Goal: Transaction & Acquisition: Purchase product/service

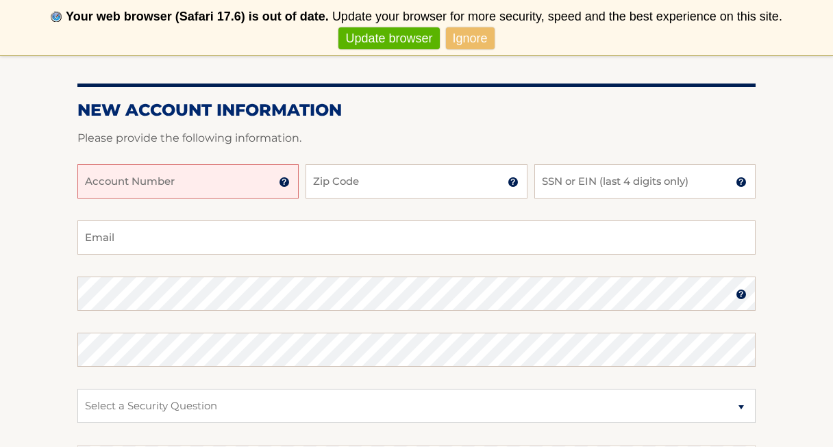
scroll to position [214, 0]
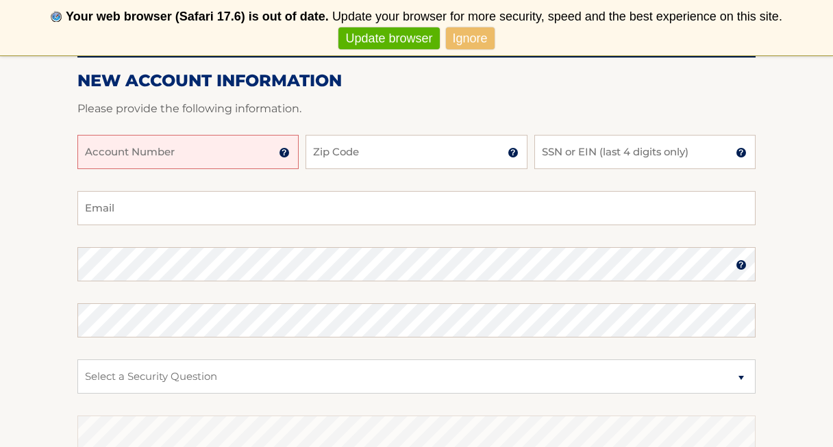
click at [175, 140] on input "Account Number" at bounding box center [187, 152] width 221 height 34
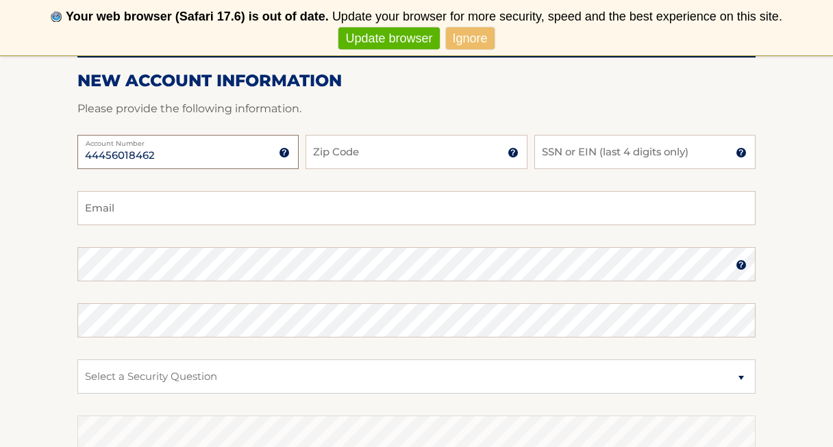
type input "44456018462"
type input "10305"
click at [570, 159] on input "SSN or EIN (last 4 digits only)" at bounding box center [644, 152] width 221 height 34
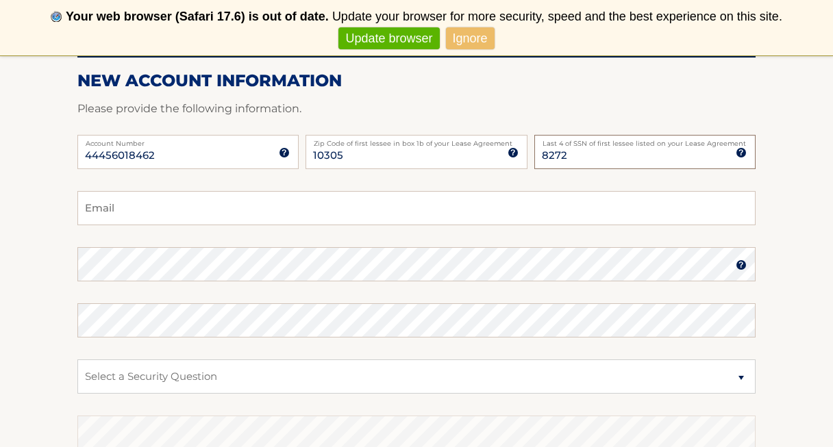
type input "8272"
type input "odil.jon@aol.com"
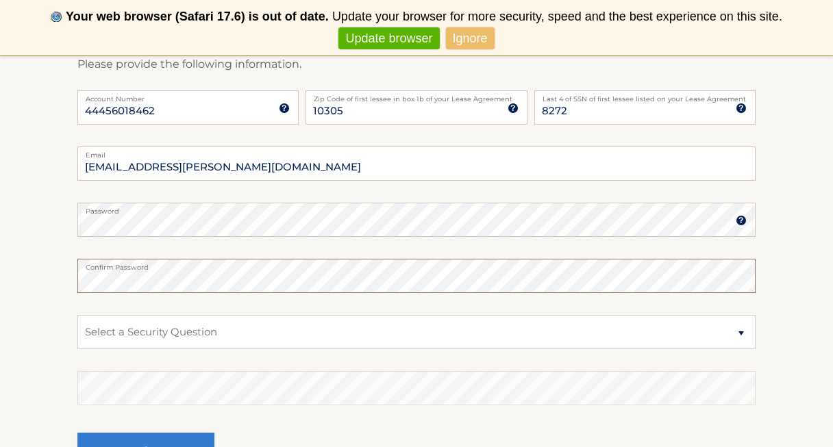
scroll to position [270, 0]
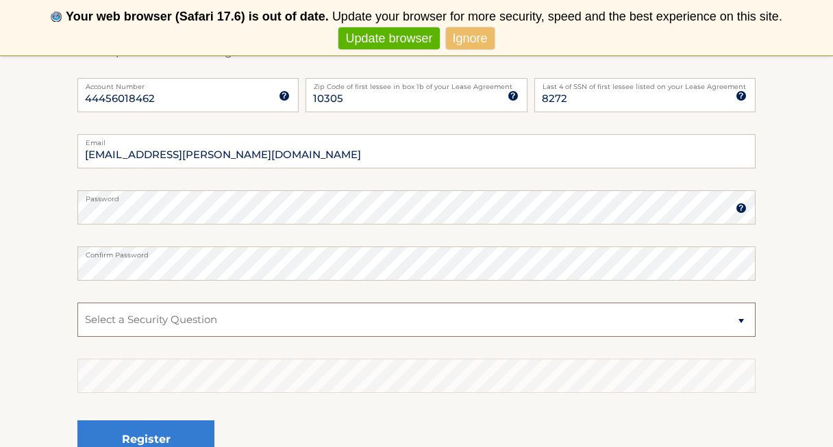
select select "2"
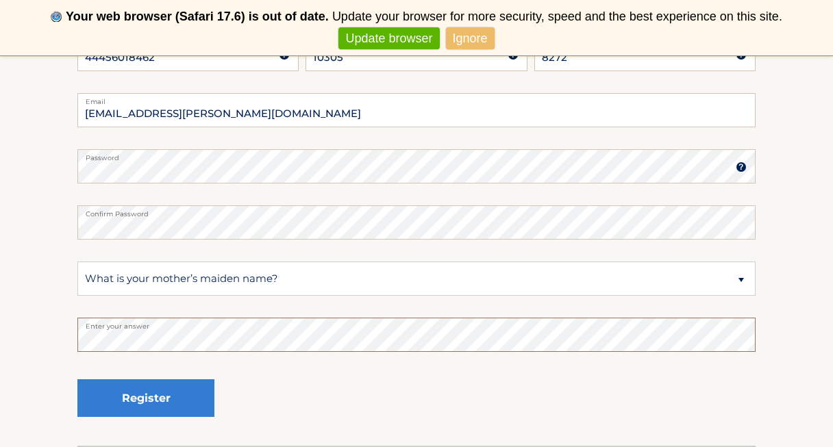
scroll to position [327, 0]
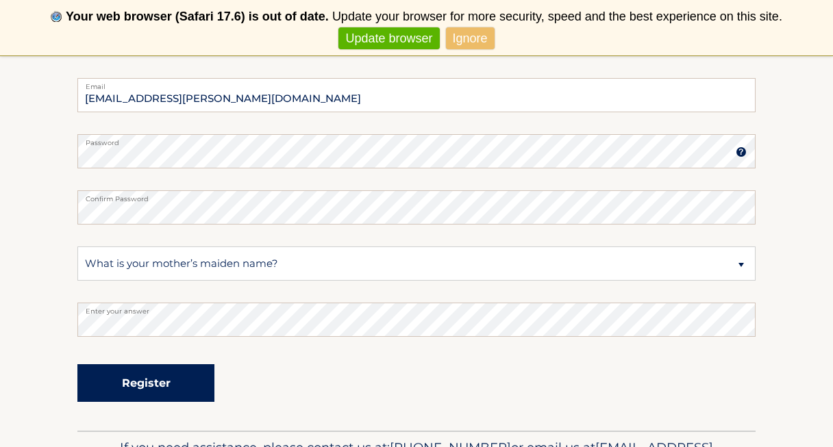
click at [151, 392] on button "Register" at bounding box center [145, 383] width 137 height 38
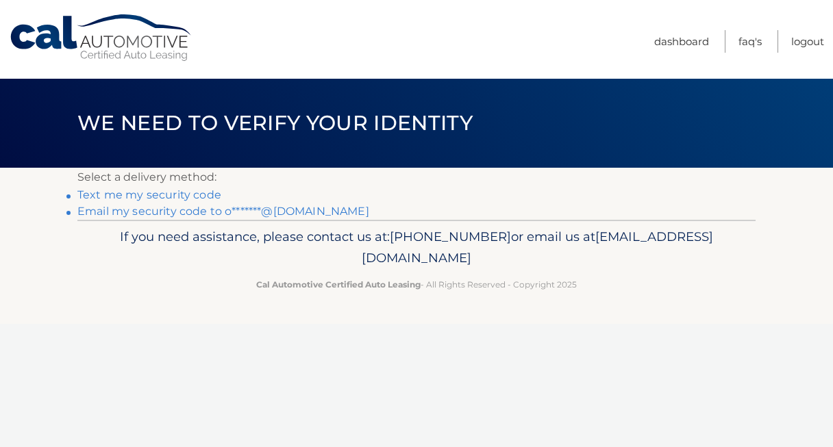
click at [202, 194] on link "Text me my security code" at bounding box center [149, 194] width 144 height 13
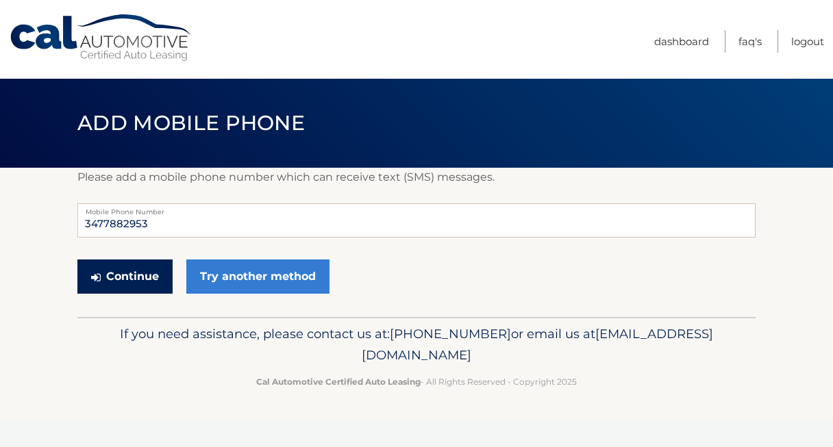
click at [144, 284] on button "Continue" at bounding box center [124, 277] width 95 height 34
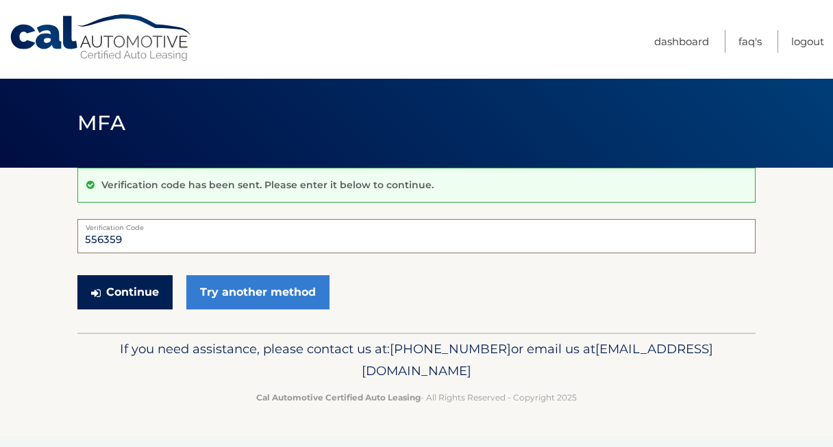
type input "556359"
click at [142, 301] on button "Continue" at bounding box center [124, 292] width 95 height 34
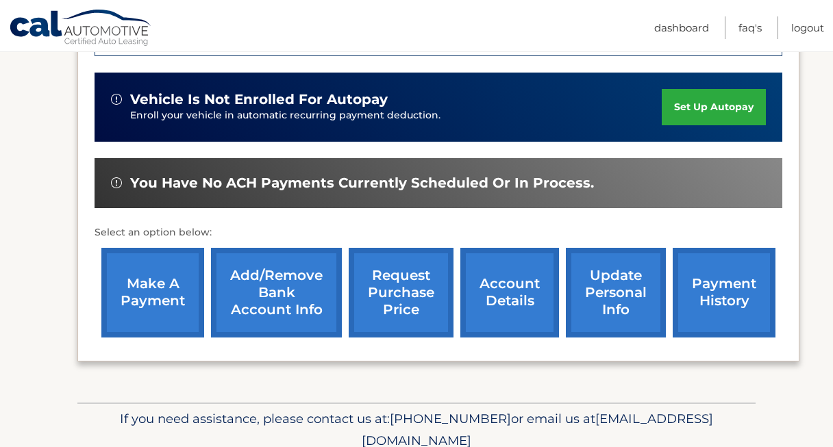
scroll to position [384, 0]
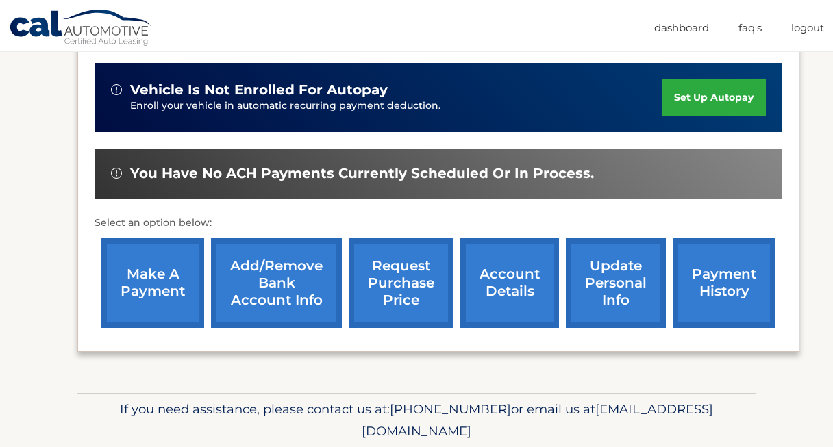
click at [154, 307] on link "make a payment" at bounding box center [152, 283] width 103 height 90
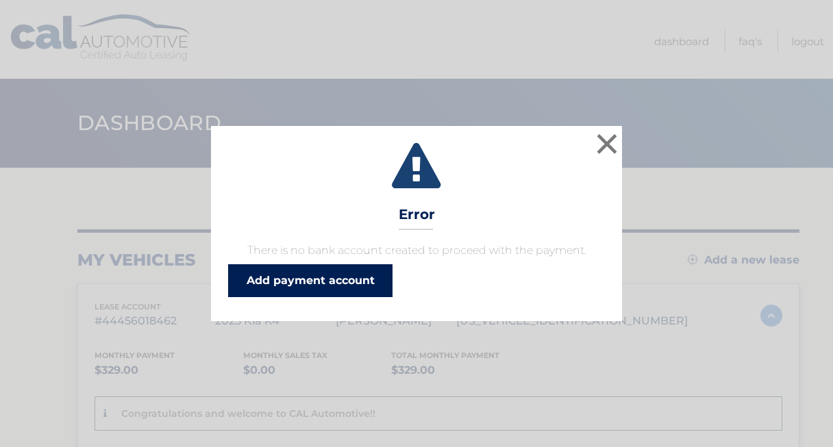
click at [295, 282] on link "Add payment account" at bounding box center [310, 280] width 164 height 33
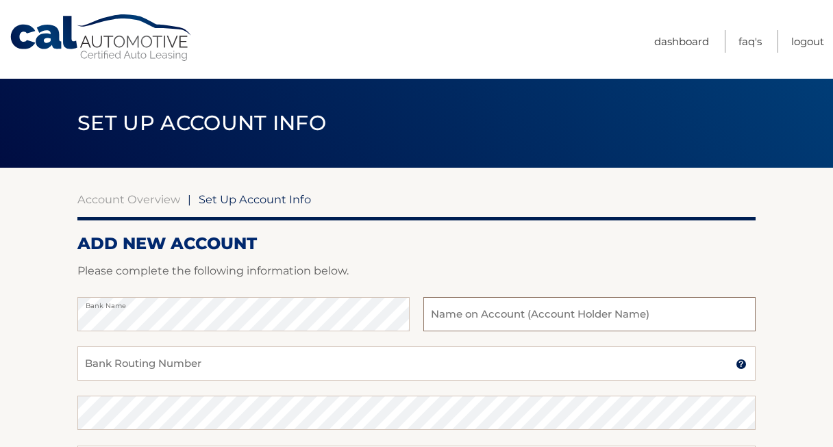
click at [476, 320] on input "text" at bounding box center [589, 314] width 332 height 34
type input "Odiljon Nabiev"
click at [403, 364] on input "Bank Routing Number" at bounding box center [416, 363] width 678 height 34
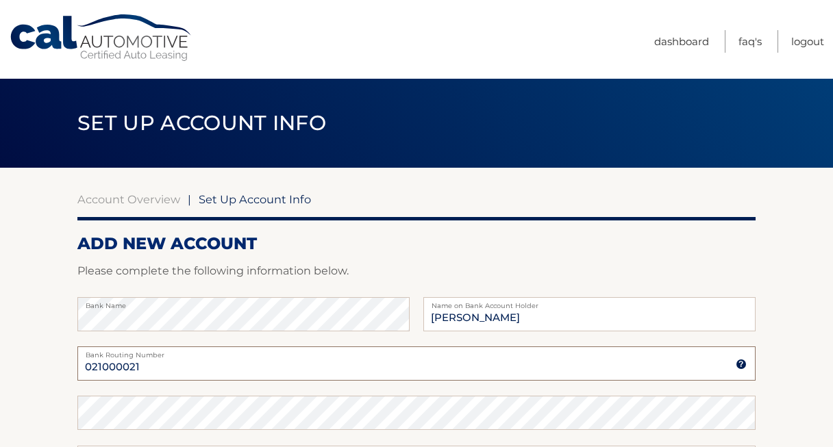
type input "021000021"
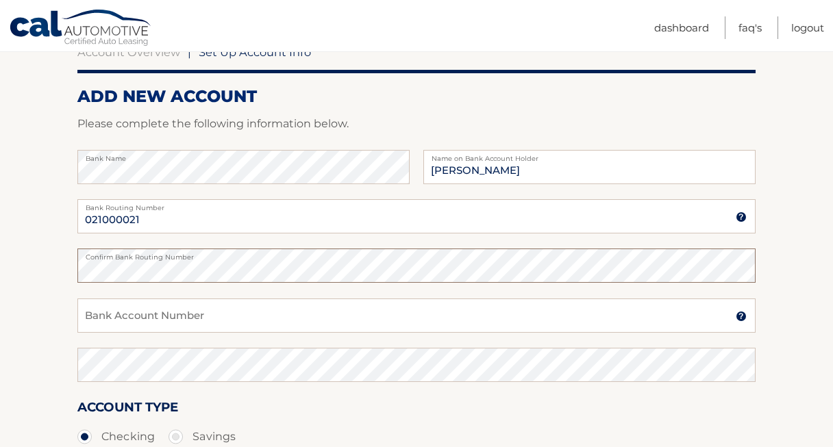
scroll to position [172, 0]
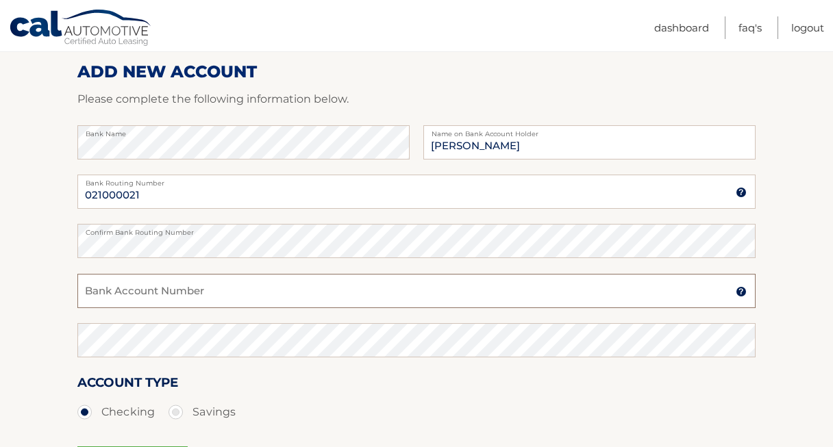
click at [392, 299] on input "Bank Account Number" at bounding box center [416, 291] width 678 height 34
type input "909674681"
click at [0, 238] on html "Cal Automotive Menu Dashboard FAQ's Logout |" at bounding box center [416, 51] width 833 height 447
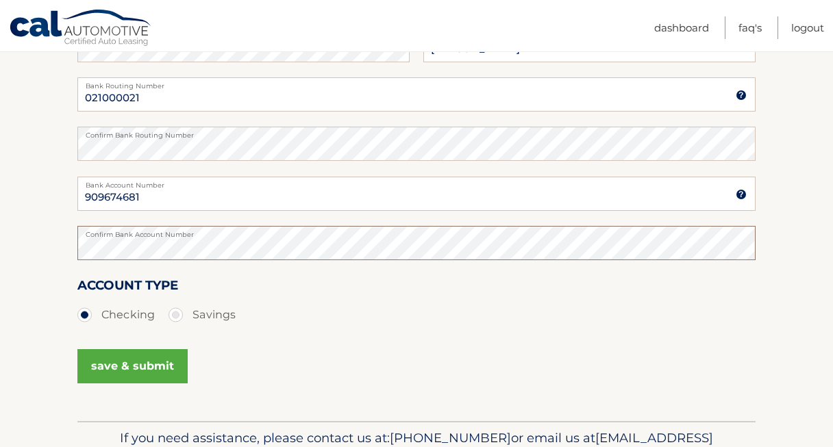
scroll to position [314, 0]
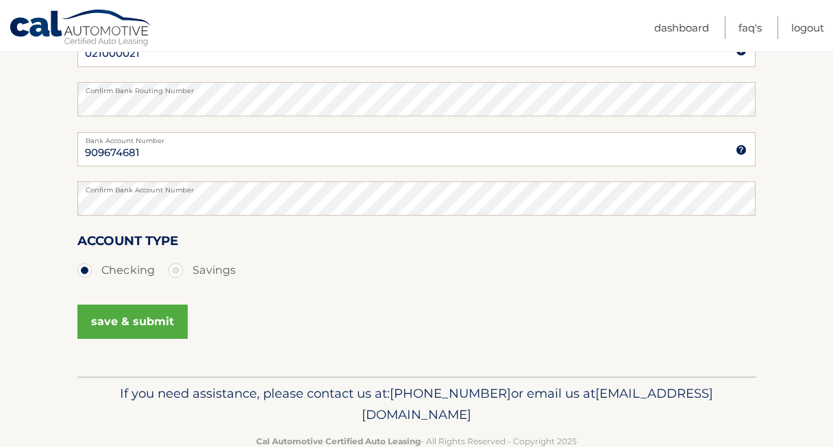
click at [124, 325] on button "save & submit" at bounding box center [132, 322] width 110 height 34
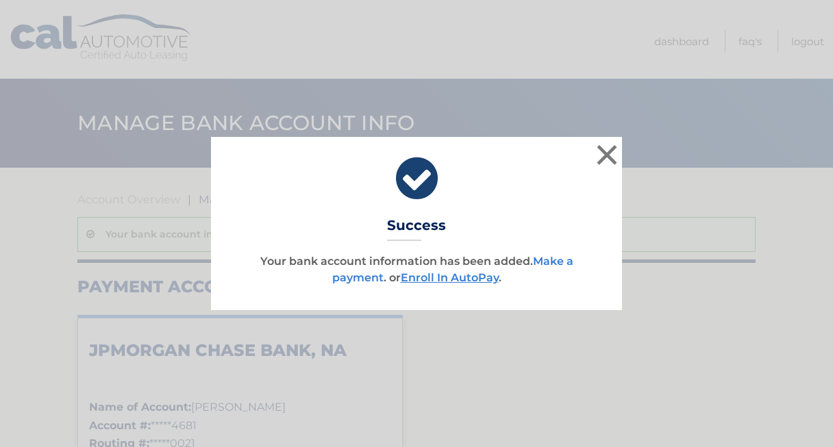
click at [559, 261] on link "Make a payment" at bounding box center [452, 269] width 241 height 29
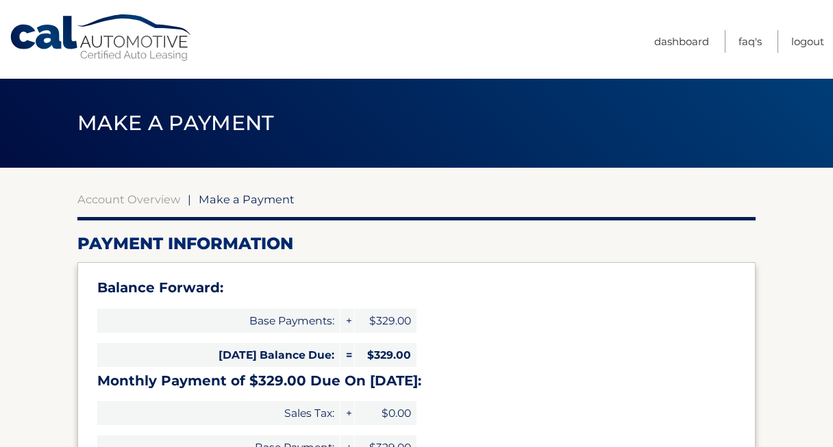
select select "OGZlMmFlZGEtMmI4MC00M2MyLTg2NGUtNjgzNzg3OTU4ZWEy"
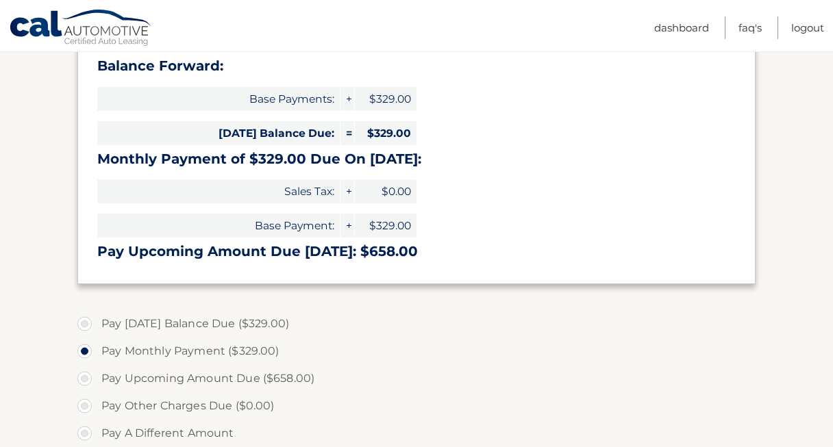
scroll to position [223, 0]
click at [87, 319] on label "Pay Today's Balance Due ($329.00)" at bounding box center [416, 322] width 678 height 27
click at [87, 319] on input "Pay Today's Balance Due ($329.00)" at bounding box center [90, 320] width 14 height 22
radio input "true"
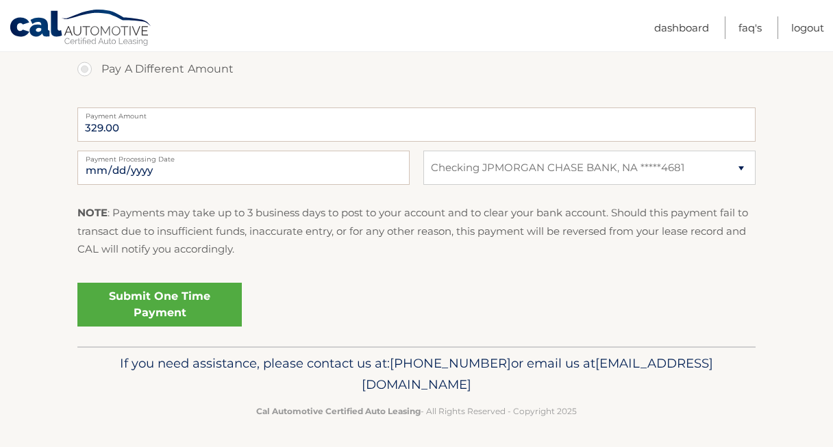
scroll to position [585, 0]
click at [679, 27] on link "Dashboard" at bounding box center [681, 27] width 55 height 23
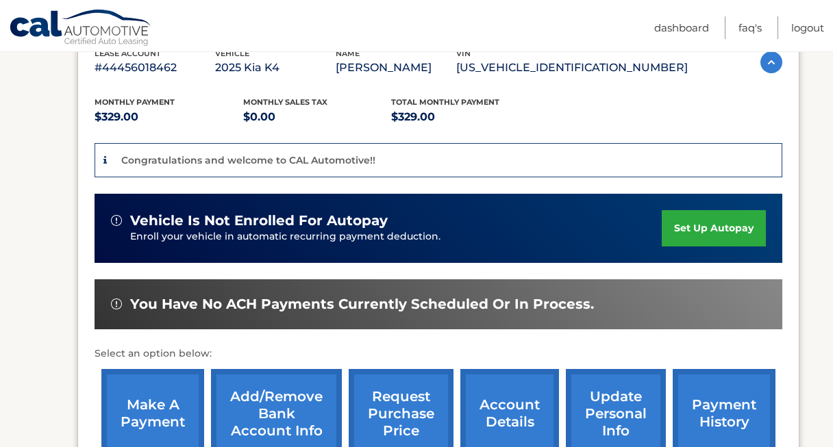
scroll to position [362, 0]
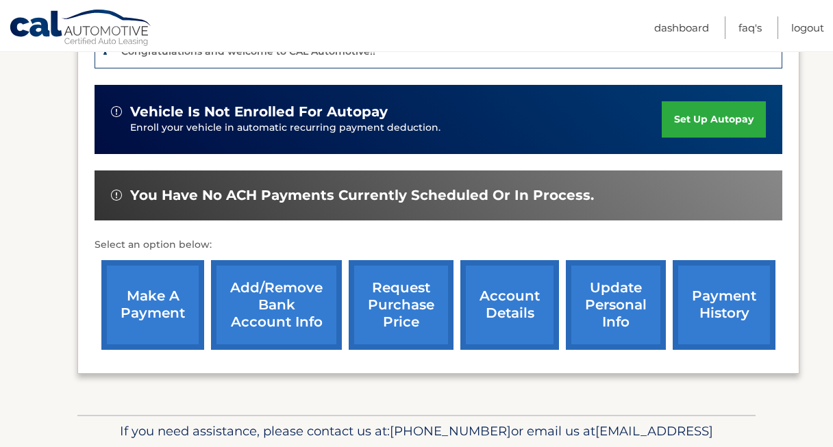
click at [150, 290] on link "make a payment" at bounding box center [152, 305] width 103 height 90
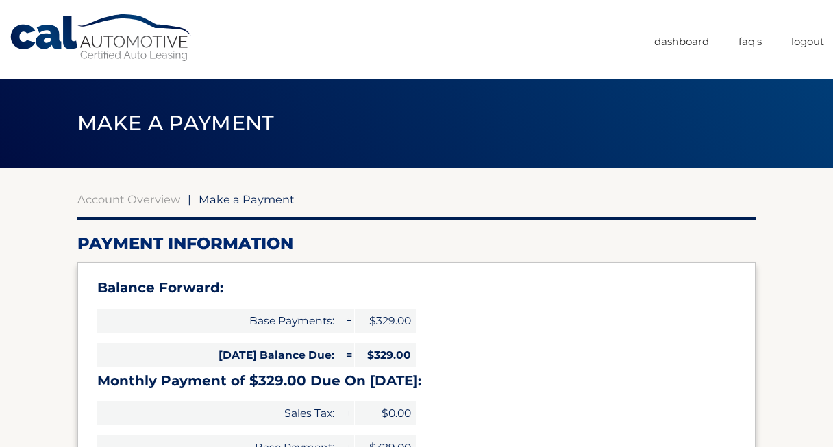
select select "OGZlMmFlZGEtMmI4MC00M2MyLTg2NGUtNjgzNzg3OTU4ZWEy"
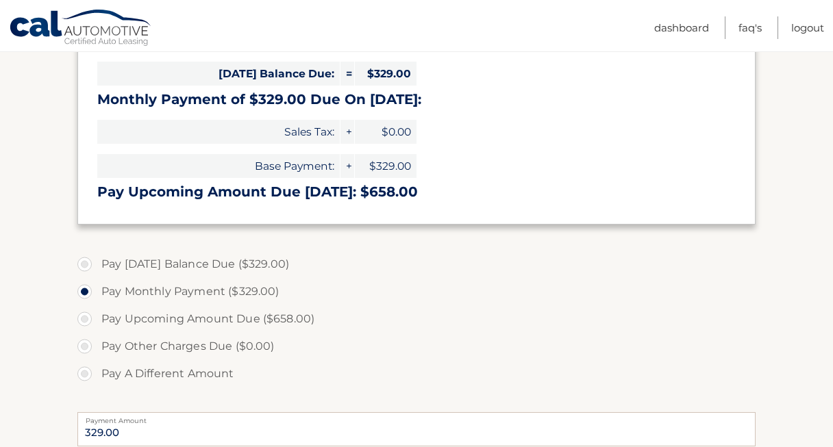
scroll to position [290, 0]
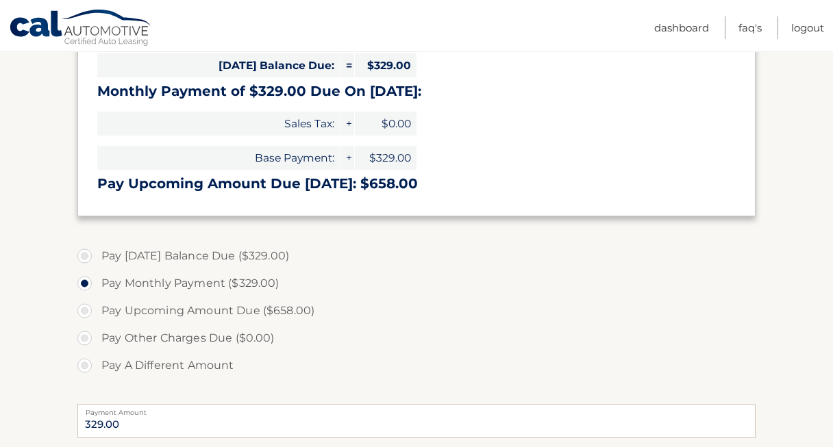
click at [217, 255] on label "Pay [DATE] Balance Due ($329.00)" at bounding box center [416, 255] width 678 height 27
click at [97, 255] on input "Pay [DATE] Balance Due ($329.00)" at bounding box center [90, 253] width 14 height 22
radio input "true"
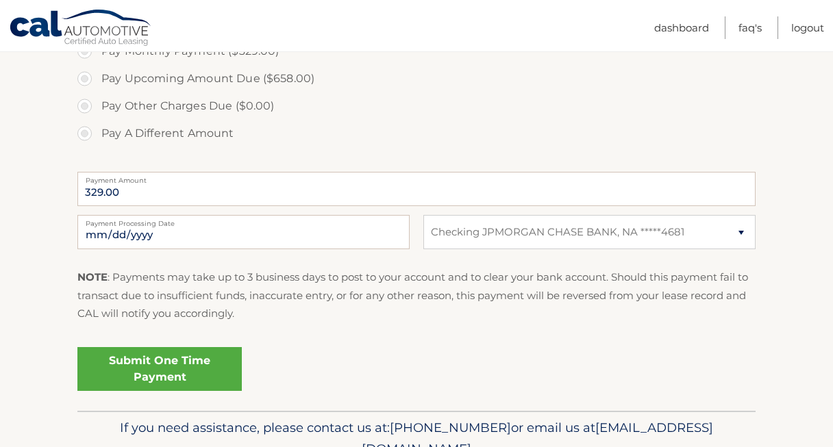
scroll to position [522, 0]
click at [154, 375] on link "Submit One Time Payment" at bounding box center [159, 368] width 164 height 44
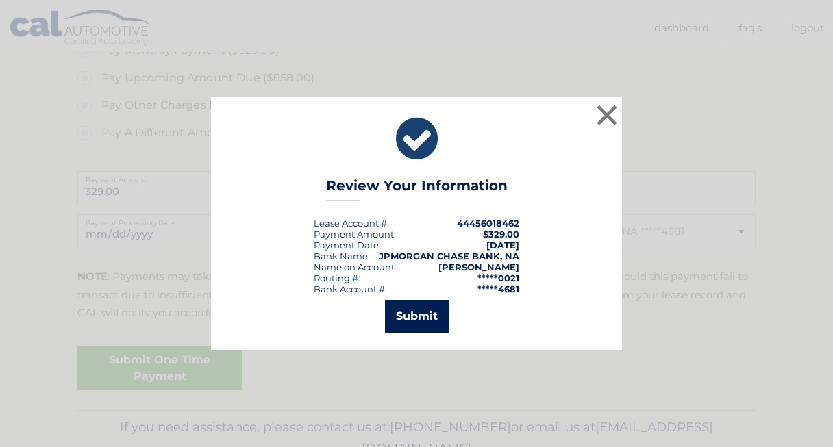
click at [413, 315] on button "Submit" at bounding box center [417, 316] width 64 height 33
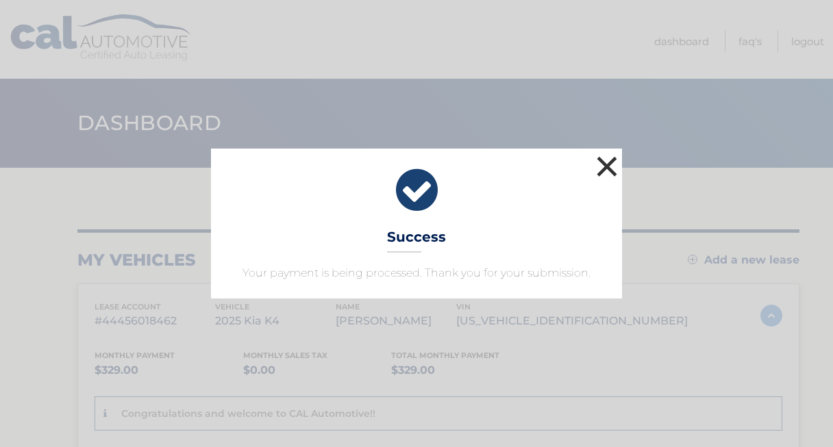
click at [599, 169] on button "×" at bounding box center [606, 166] width 27 height 27
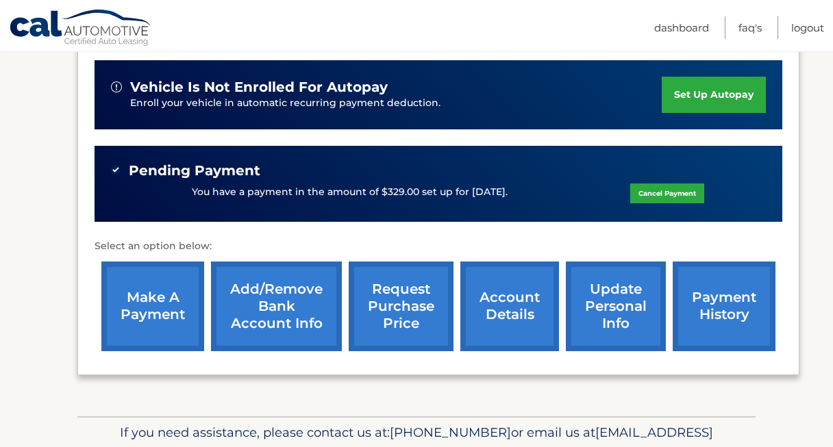
scroll to position [395, 0]
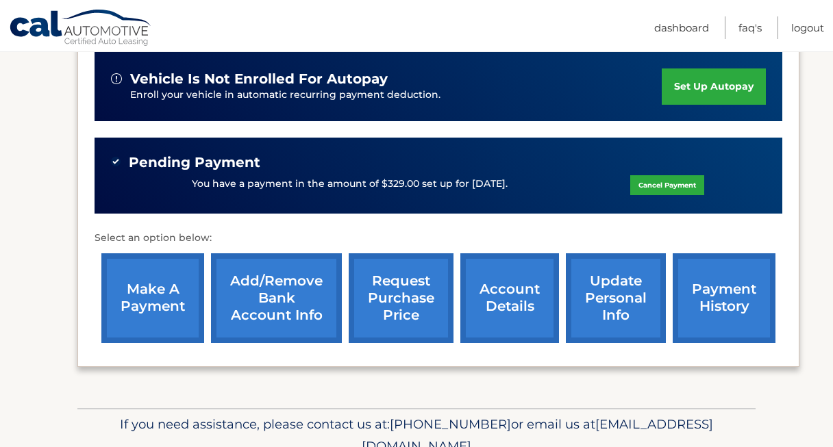
click at [725, 307] on link "payment history" at bounding box center [723, 298] width 103 height 90
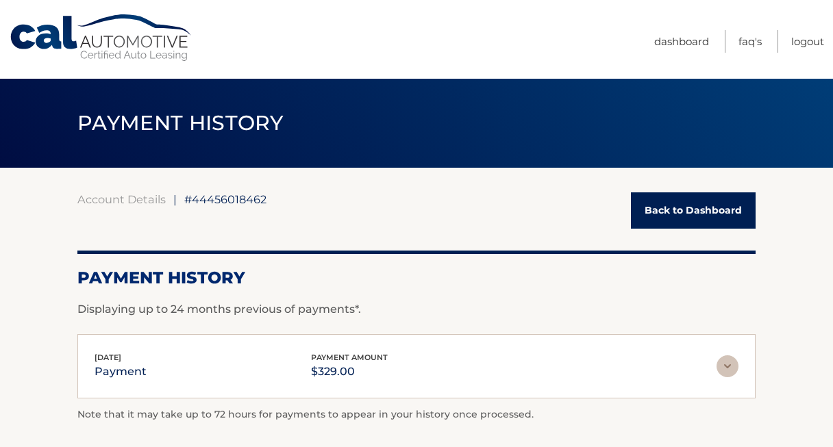
click at [690, 209] on link "Back to Dashboard" at bounding box center [693, 210] width 125 height 36
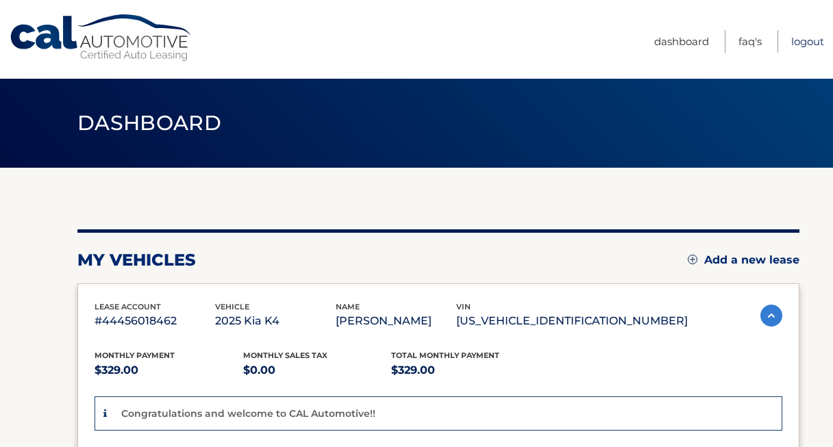
click at [798, 47] on link "Logout" at bounding box center [807, 41] width 33 height 23
